Goal: Task Accomplishment & Management: Manage account settings

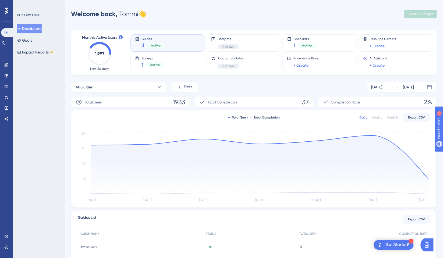
click at [8, 13] on icon at bounding box center [6, 11] width 3 height 6
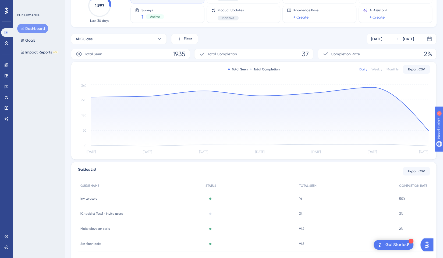
scroll to position [54, 0]
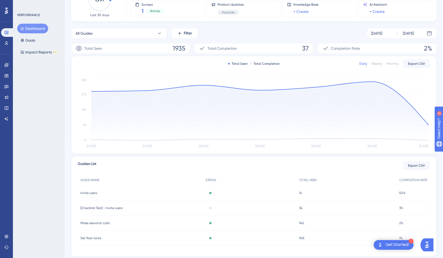
click at [109, 209] on span "[Checklist Test] - Invite users" at bounding box center [101, 208] width 42 height 4
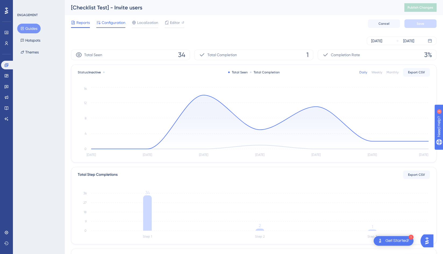
click at [121, 26] on span "Configuration" at bounding box center [114, 22] width 24 height 6
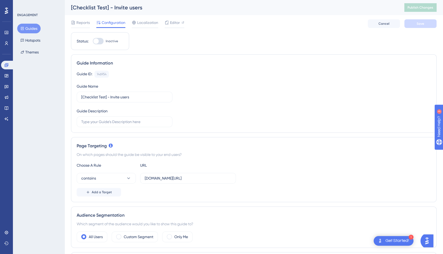
click at [4, 10] on div at bounding box center [6, 10] width 9 height 9
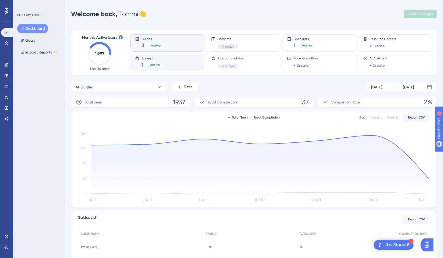
click at [158, 62] on div "1 Active" at bounding box center [152, 65] width 23 height 8
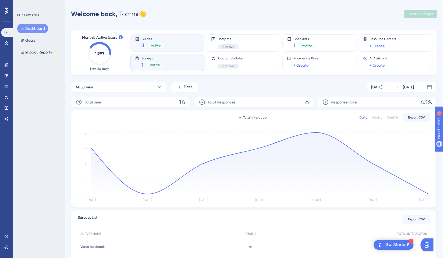
click at [159, 45] on span "Active" at bounding box center [156, 45] width 10 height 4
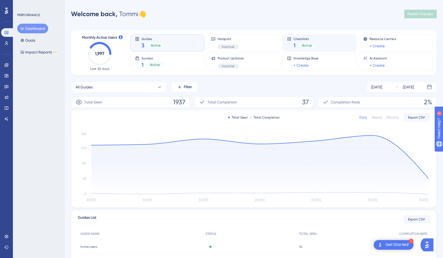
click at [331, 43] on div "Checklists 1 Active" at bounding box center [319, 43] width 65 height 12
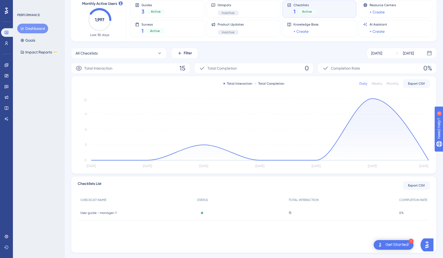
scroll to position [46, 0]
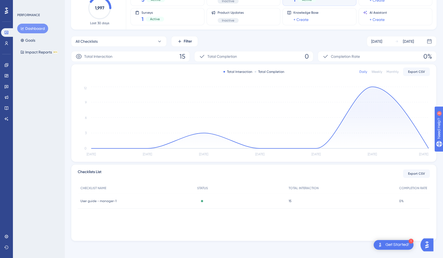
click at [100, 202] on span "User guide - manager-1" at bounding box center [98, 201] width 36 height 4
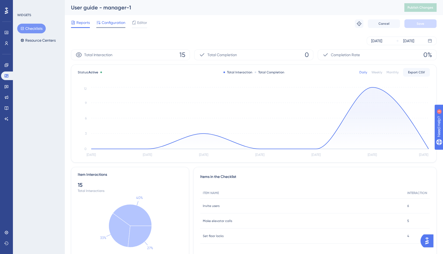
click at [114, 25] on span "Configuration" at bounding box center [114, 22] width 24 height 6
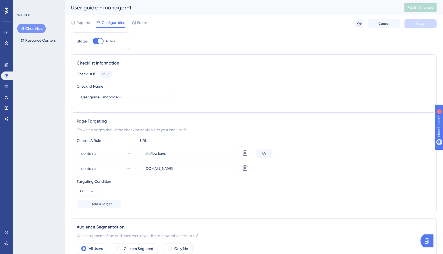
click at [4, 10] on div at bounding box center [6, 10] width 9 height 9
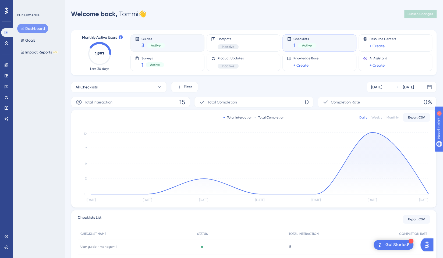
click at [154, 48] on div "Active" at bounding box center [156, 45] width 18 height 5
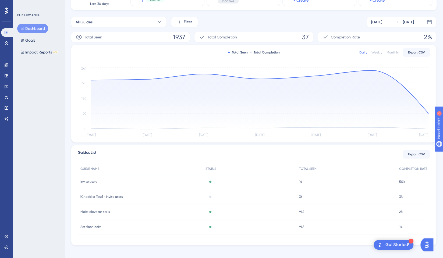
scroll to position [69, 0]
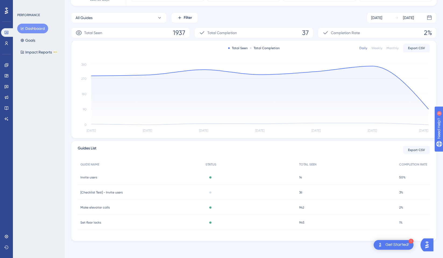
click at [100, 193] on span "[Checklist Test] - Invite users" at bounding box center [101, 192] width 42 height 4
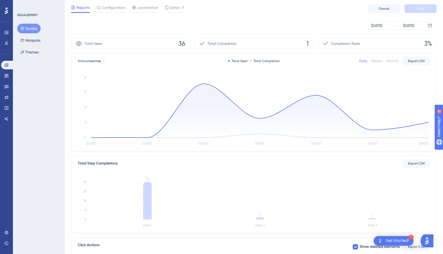
scroll to position [6, 0]
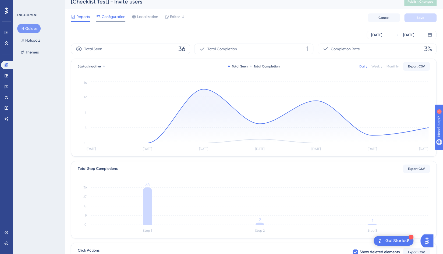
click at [106, 18] on span "Configuration" at bounding box center [114, 16] width 24 height 6
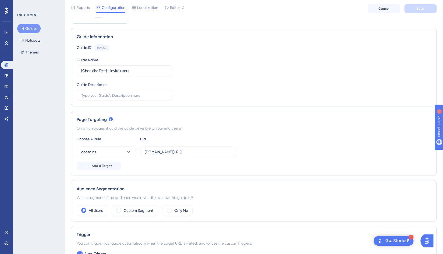
scroll to position [27, 0]
